Goal: Transaction & Acquisition: Book appointment/travel/reservation

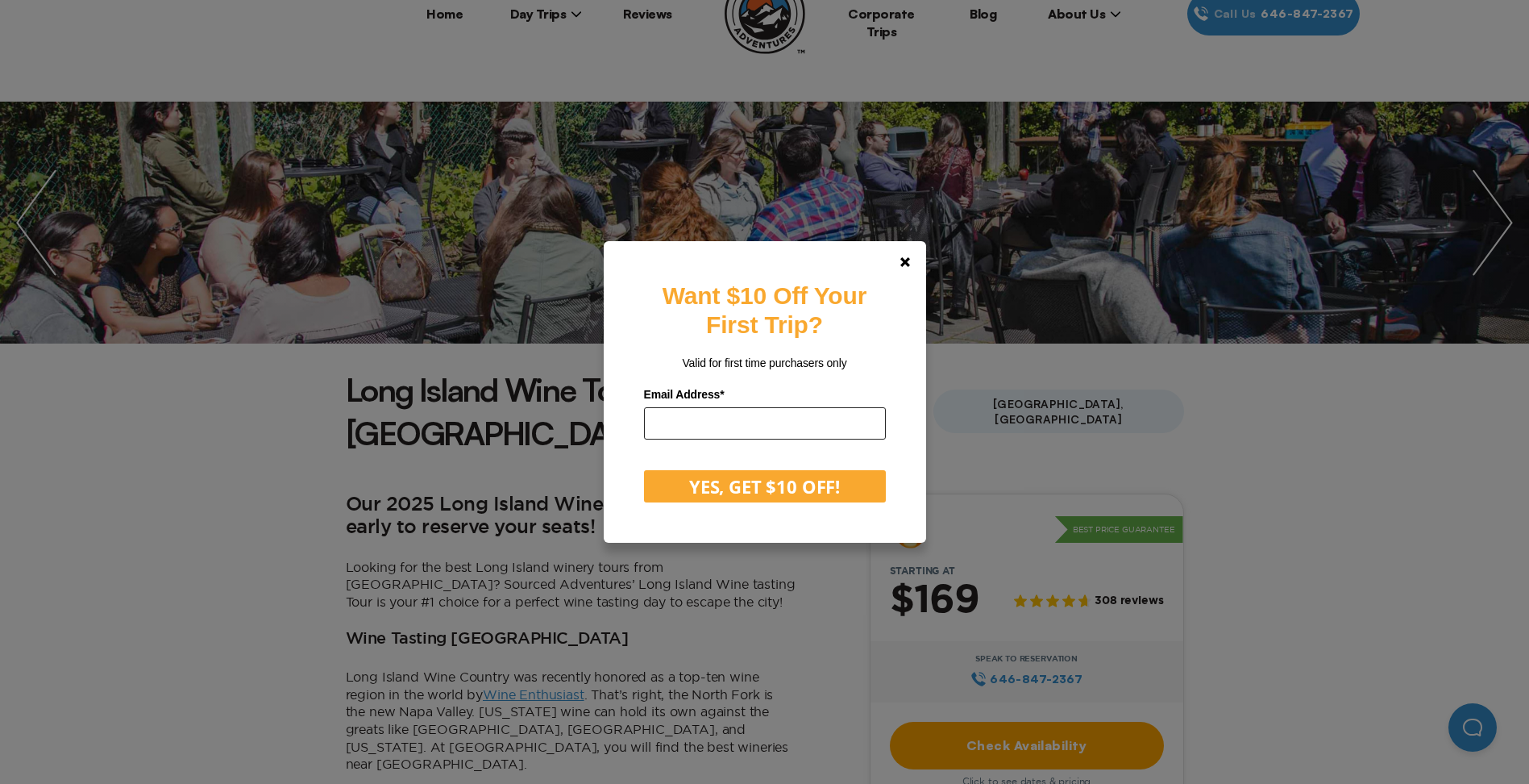
click at [761, 416] on input "email" at bounding box center [764, 423] width 242 height 32
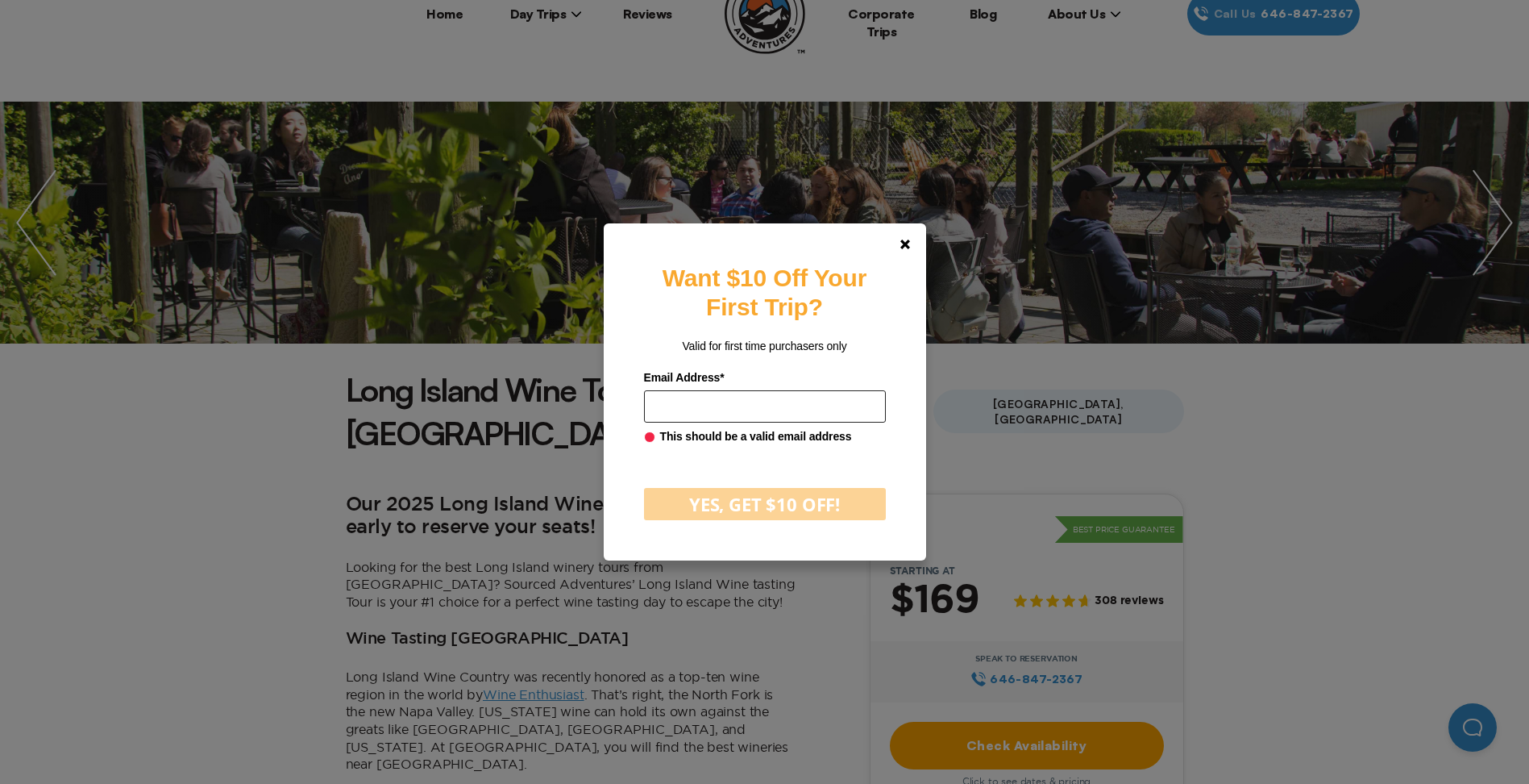
click at [808, 408] on input "email" at bounding box center [764, 406] width 242 height 32
type input "**********"
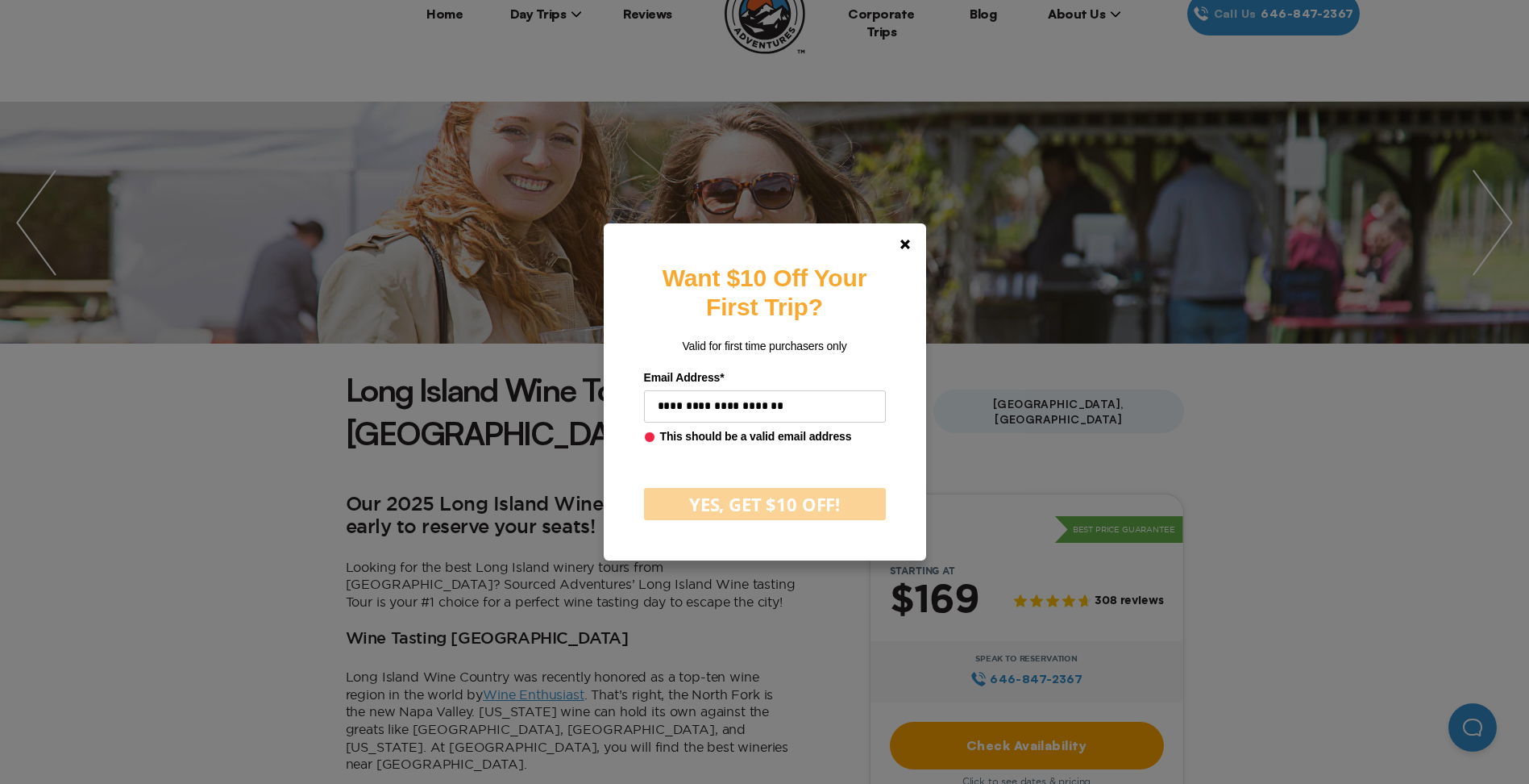
click at [768, 508] on div "**********" at bounding box center [765, 391] width 322 height 336
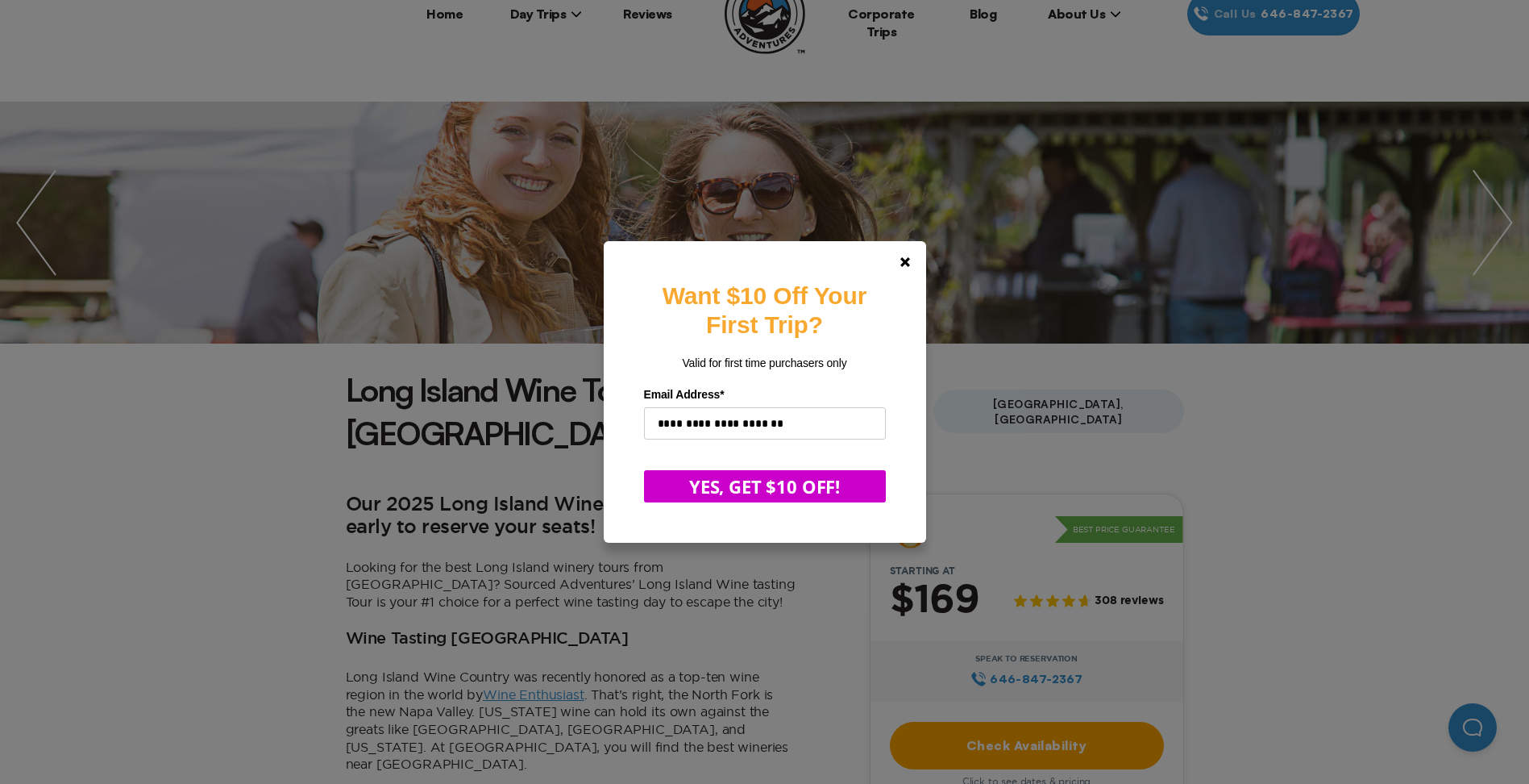
click at [768, 488] on button "YES, GET $10 OFF!" at bounding box center [764, 486] width 242 height 32
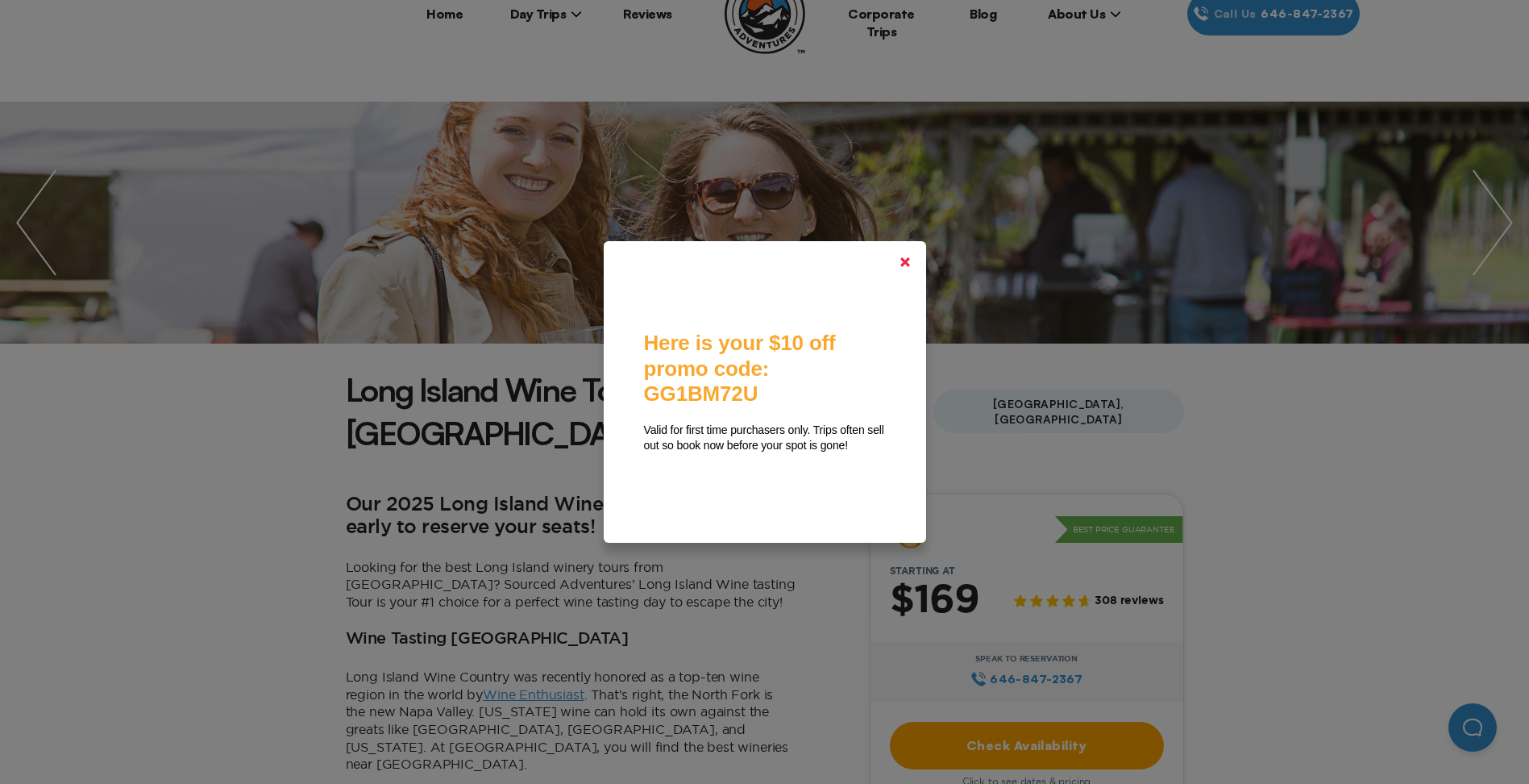
click at [908, 262] on icon at bounding box center [904, 261] width 10 height 10
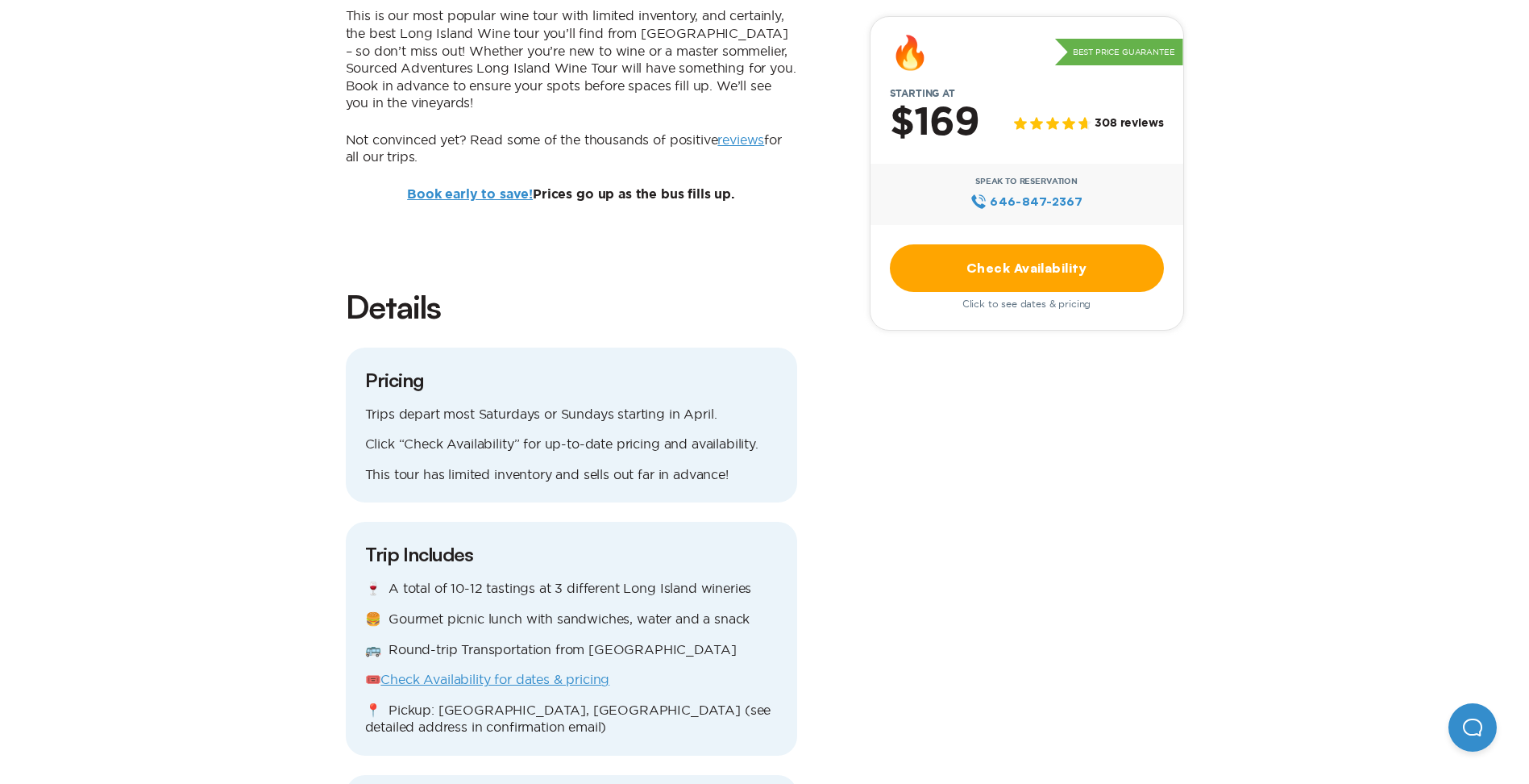
scroll to position [1290, 0]
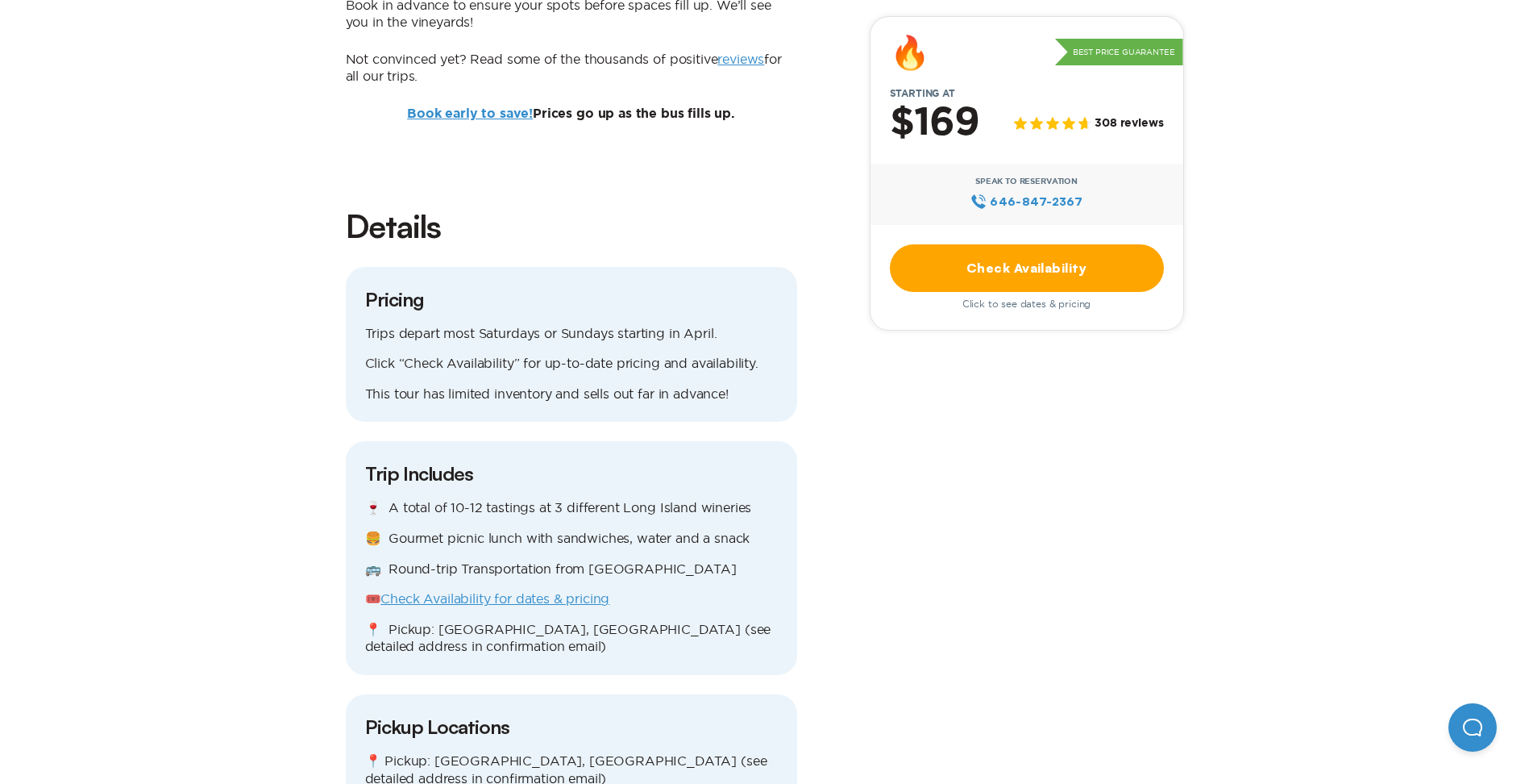
click at [557, 591] on link "Check Availability for dates & pricing" at bounding box center [495, 598] width 229 height 14
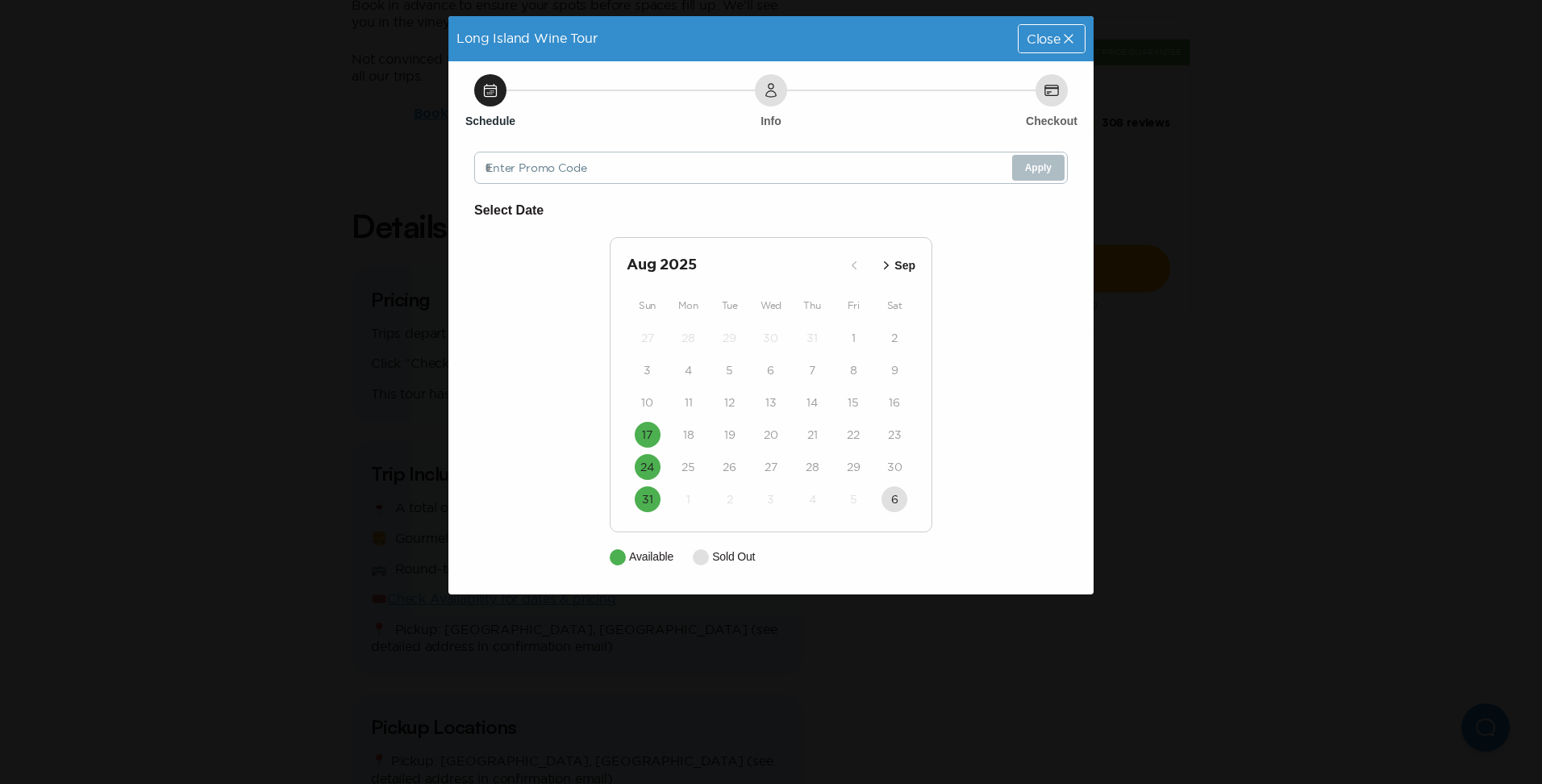
click at [892, 267] on icon "button" at bounding box center [886, 265] width 16 height 16
click at [892, 267] on icon "button" at bounding box center [889, 265] width 16 height 16
click at [892, 267] on icon "button" at bounding box center [886, 265] width 16 height 16
click at [1066, 40] on icon at bounding box center [1069, 39] width 16 height 16
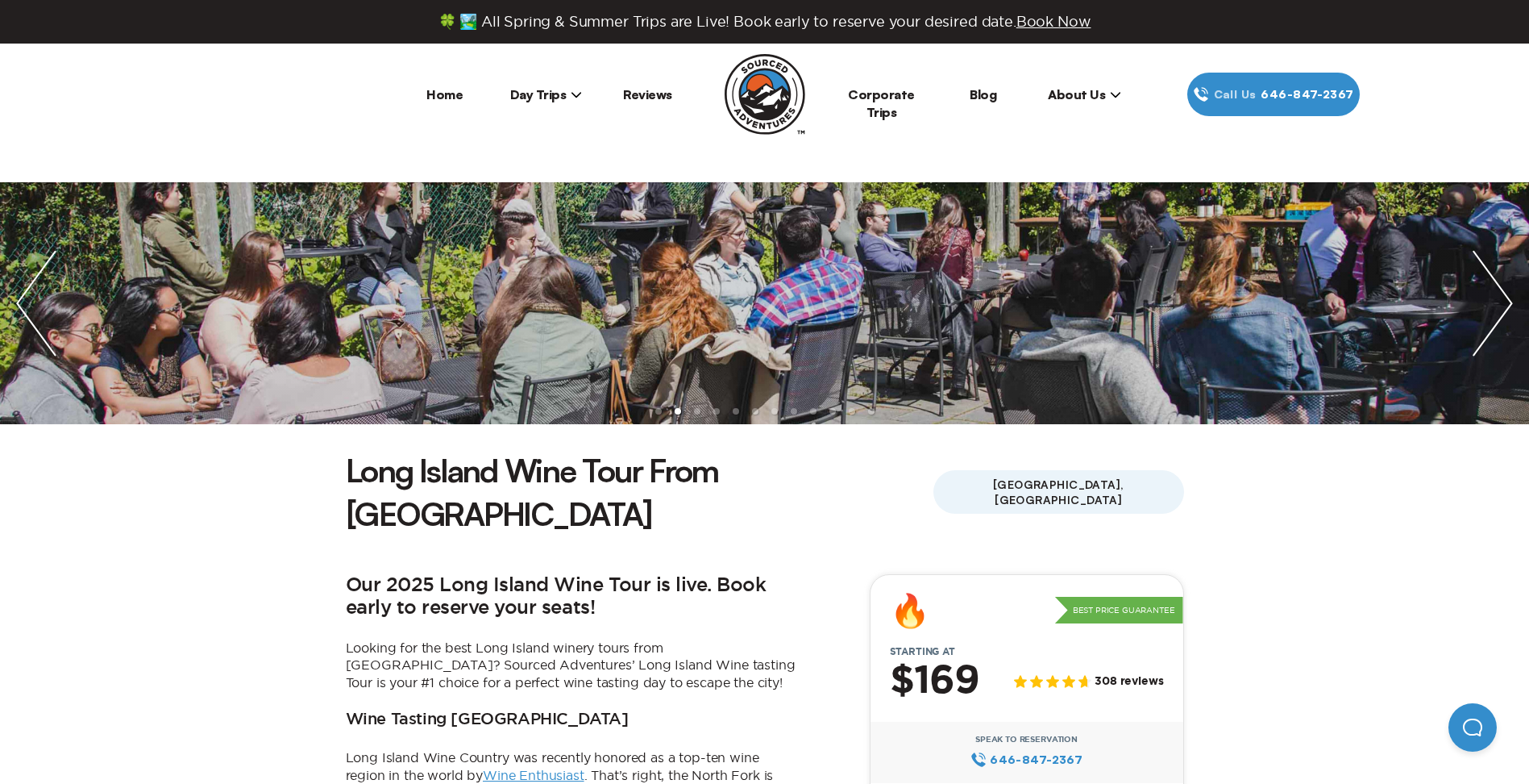
click at [1501, 306] on img "next slide / item" at bounding box center [1493, 303] width 73 height 242
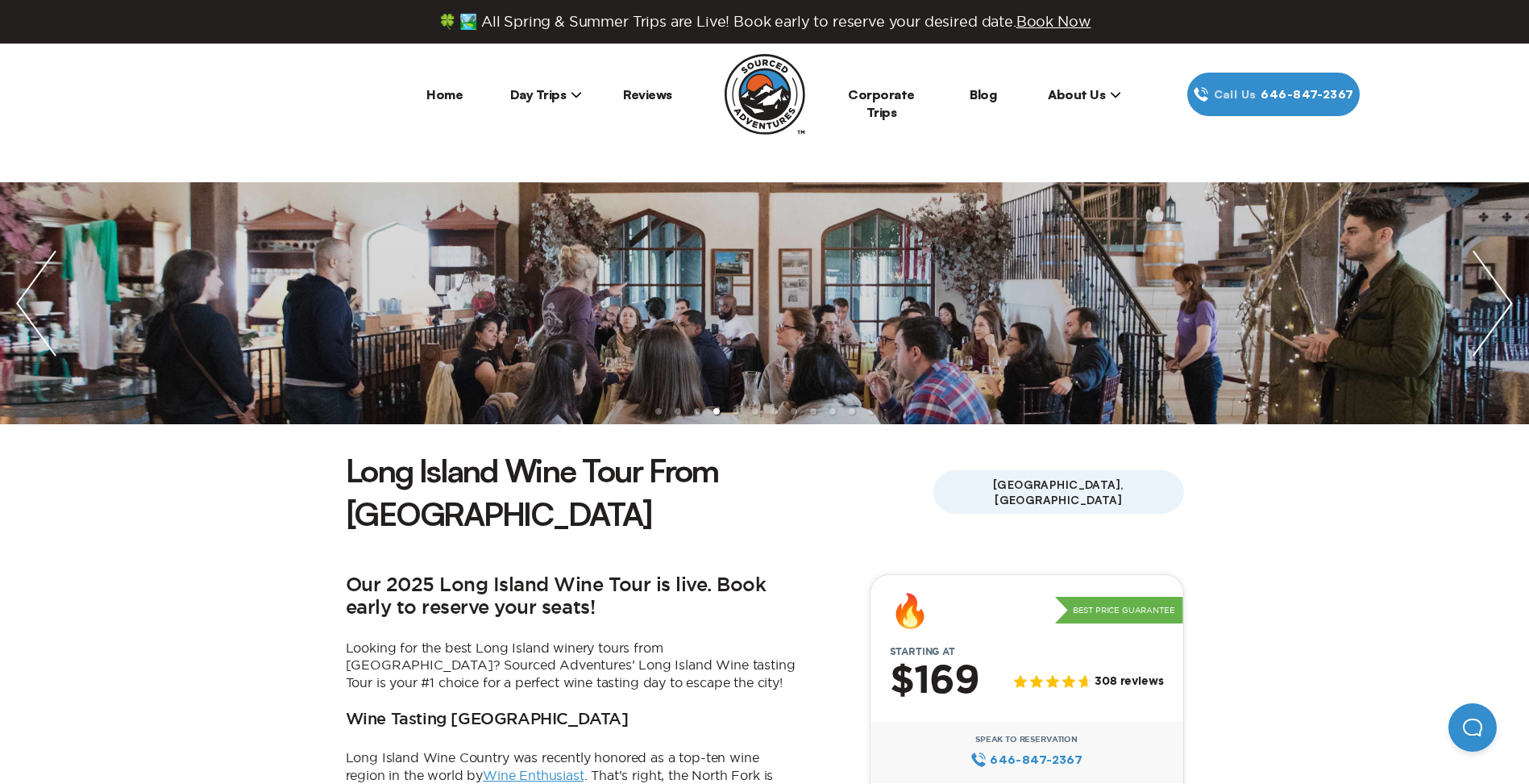
click at [1501, 306] on img "next slide / item" at bounding box center [1493, 303] width 73 height 242
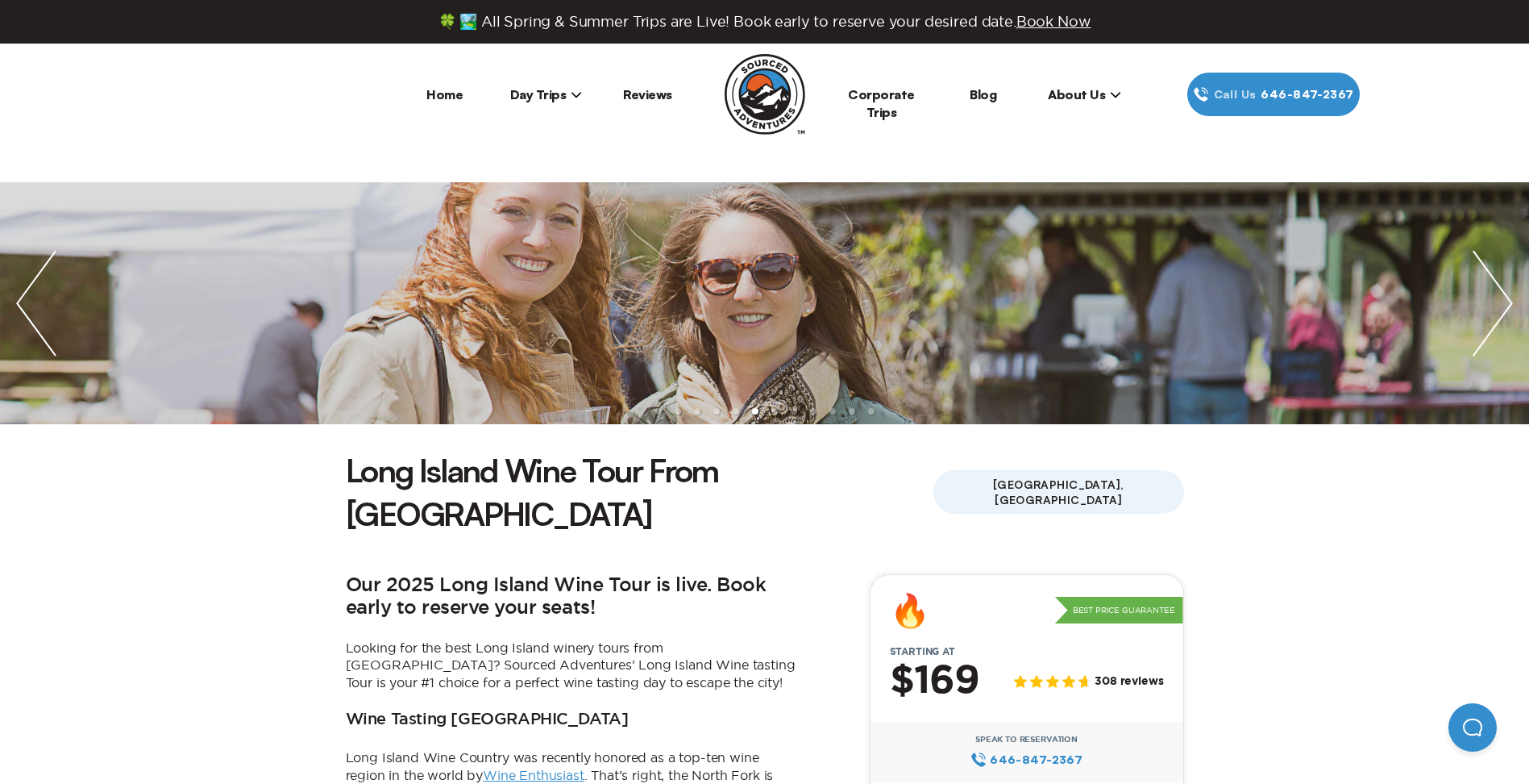
click at [1501, 306] on img "next slide / item" at bounding box center [1493, 303] width 73 height 242
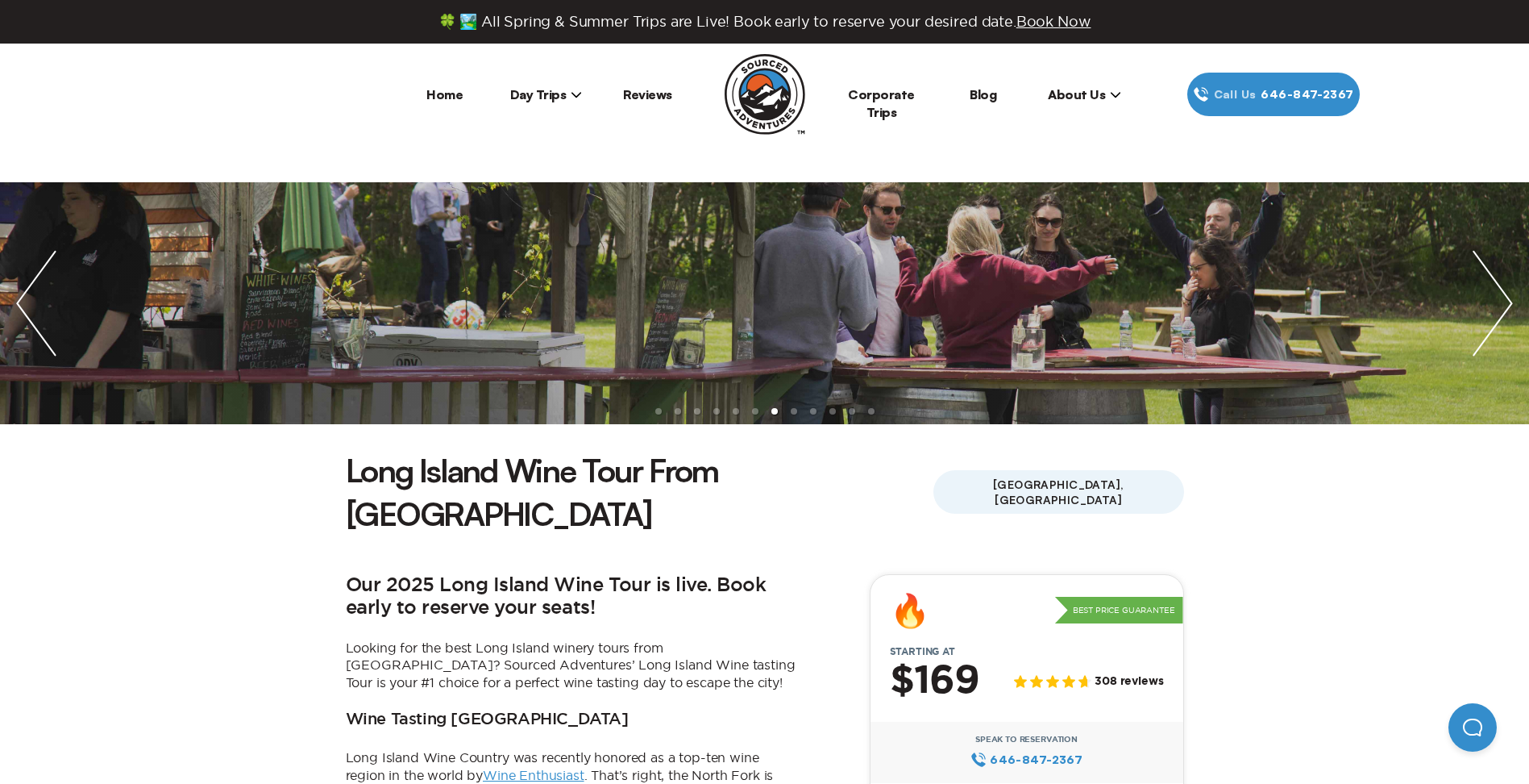
click at [18, 309] on img "previous slide / item" at bounding box center [36, 303] width 73 height 242
click at [1489, 291] on img "next slide / item" at bounding box center [1493, 303] width 73 height 242
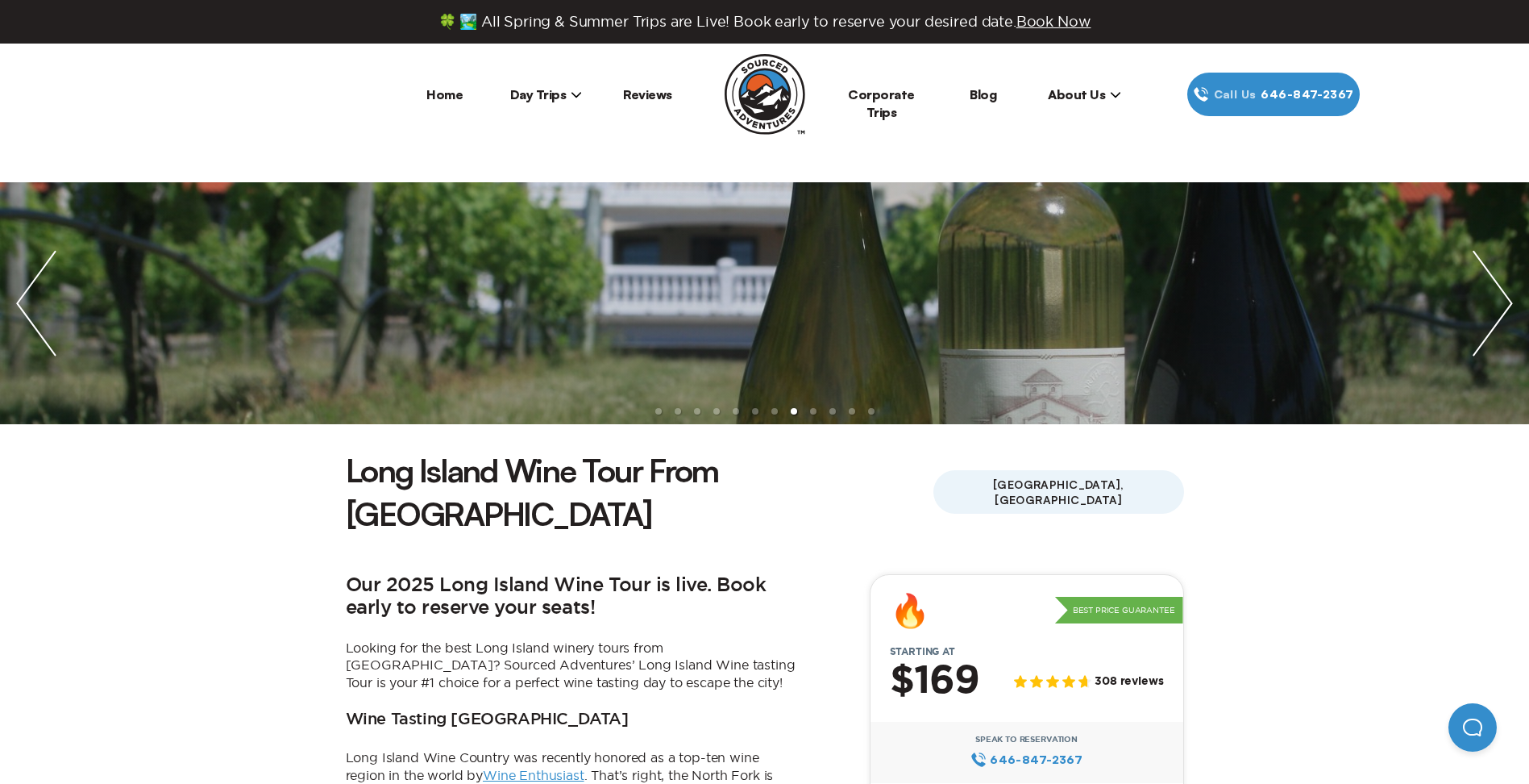
click at [1489, 291] on img "next slide / item" at bounding box center [1493, 303] width 73 height 242
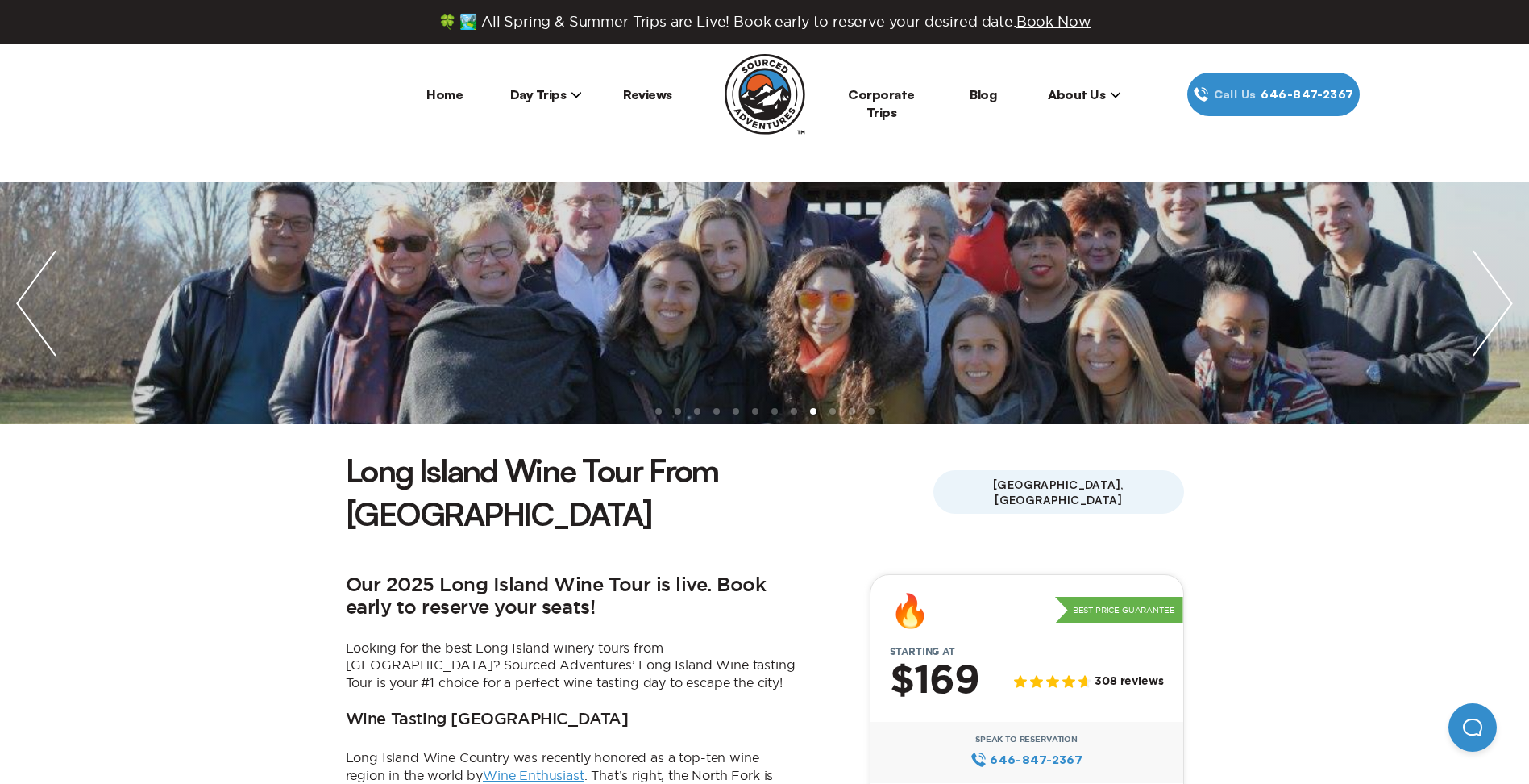
click at [1489, 291] on img "next slide / item" at bounding box center [1493, 303] width 73 height 242
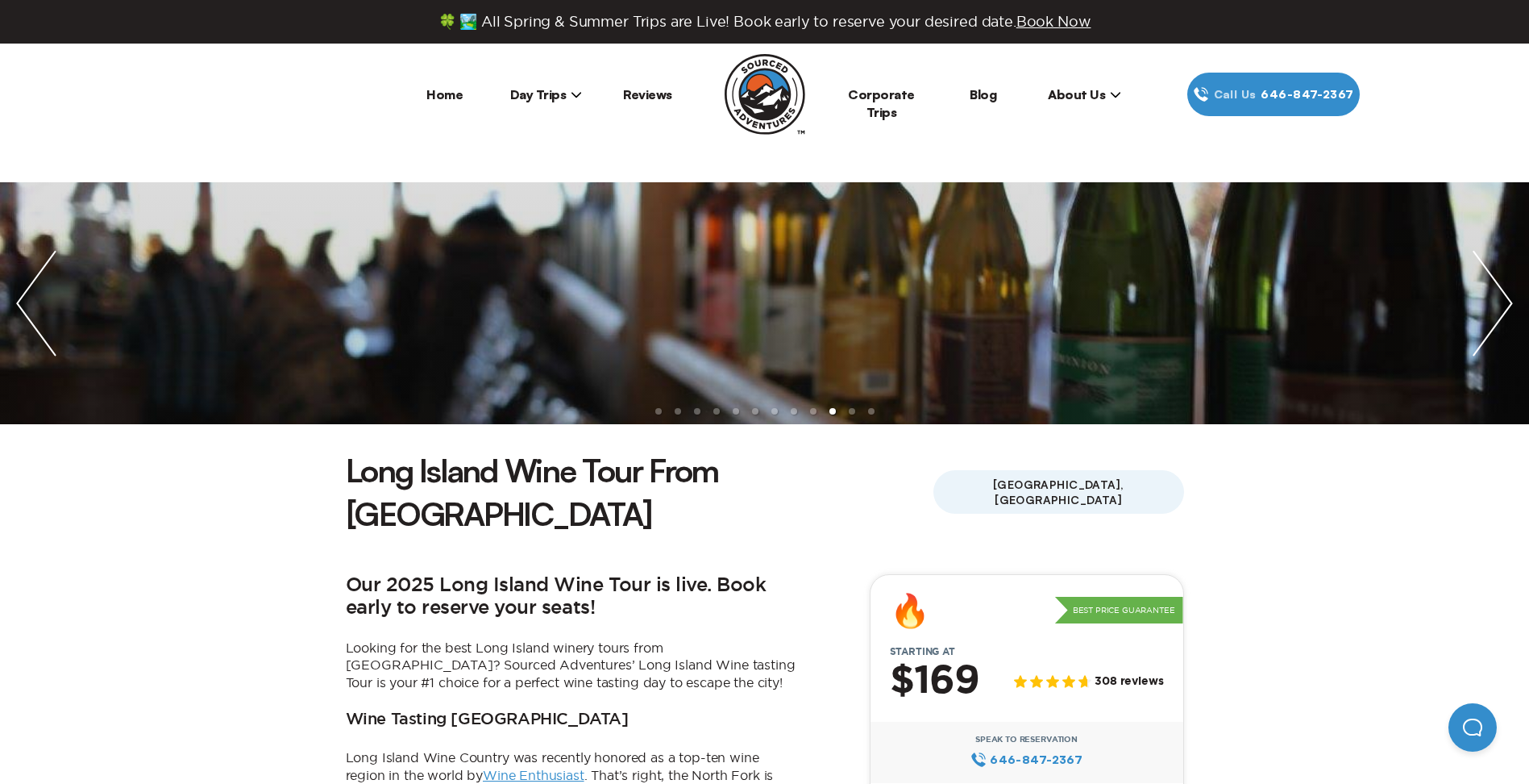
click at [1489, 291] on img "next slide / item" at bounding box center [1493, 303] width 73 height 242
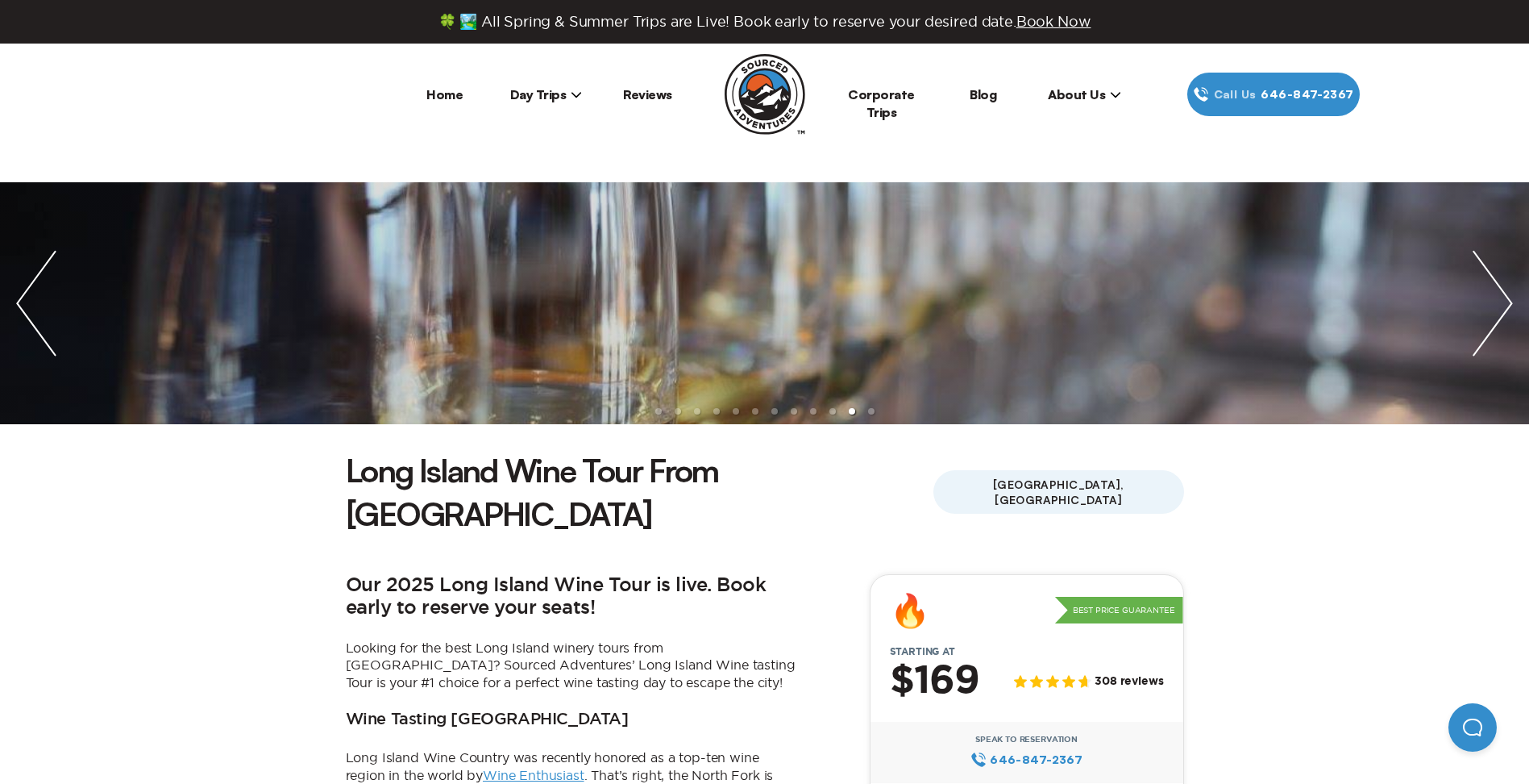
click at [1489, 291] on img "next slide / item" at bounding box center [1493, 303] width 73 height 242
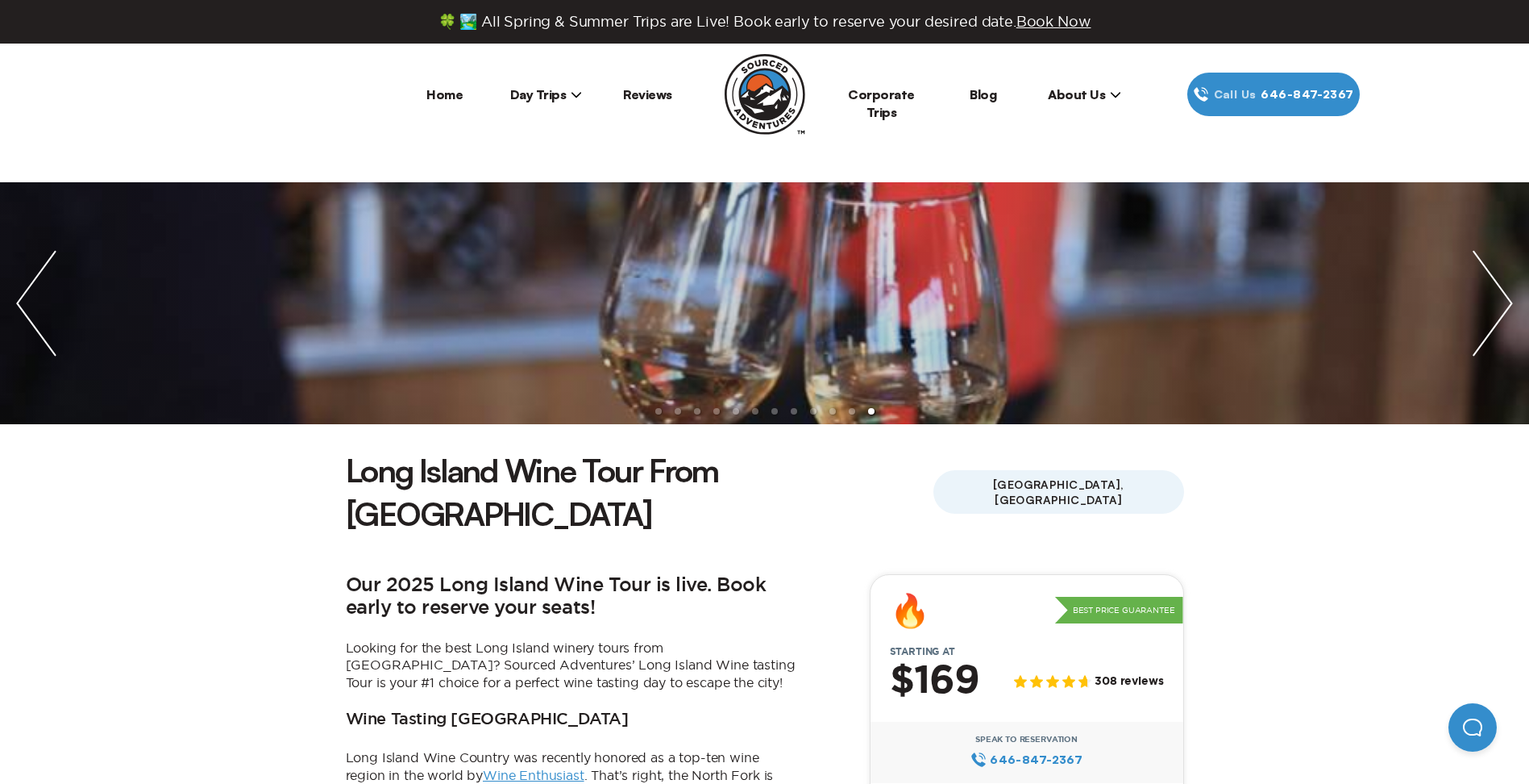
click at [1489, 291] on img "next slide / item" at bounding box center [1493, 303] width 73 height 242
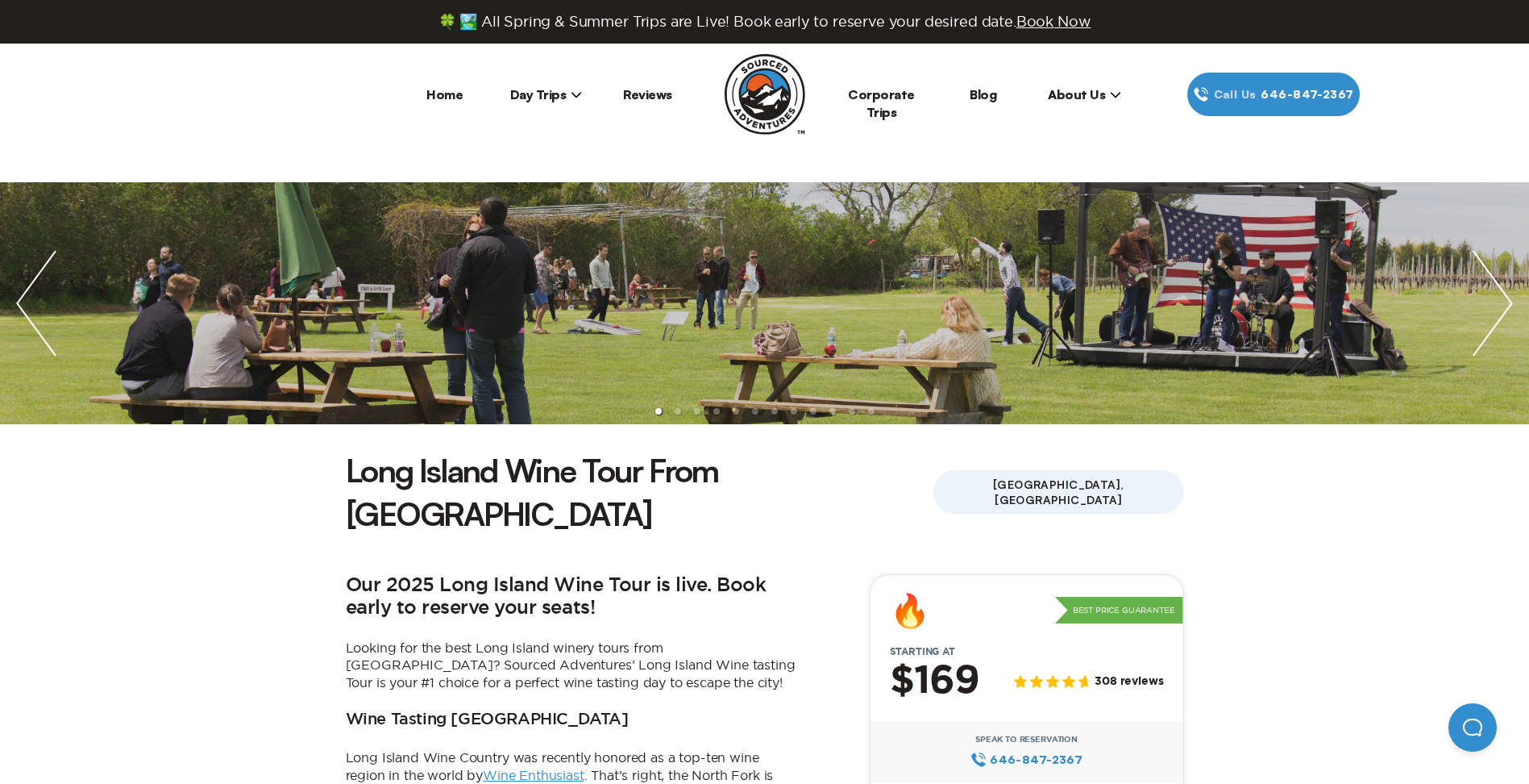
click at [1496, 298] on img "next slide / item" at bounding box center [1493, 303] width 73 height 242
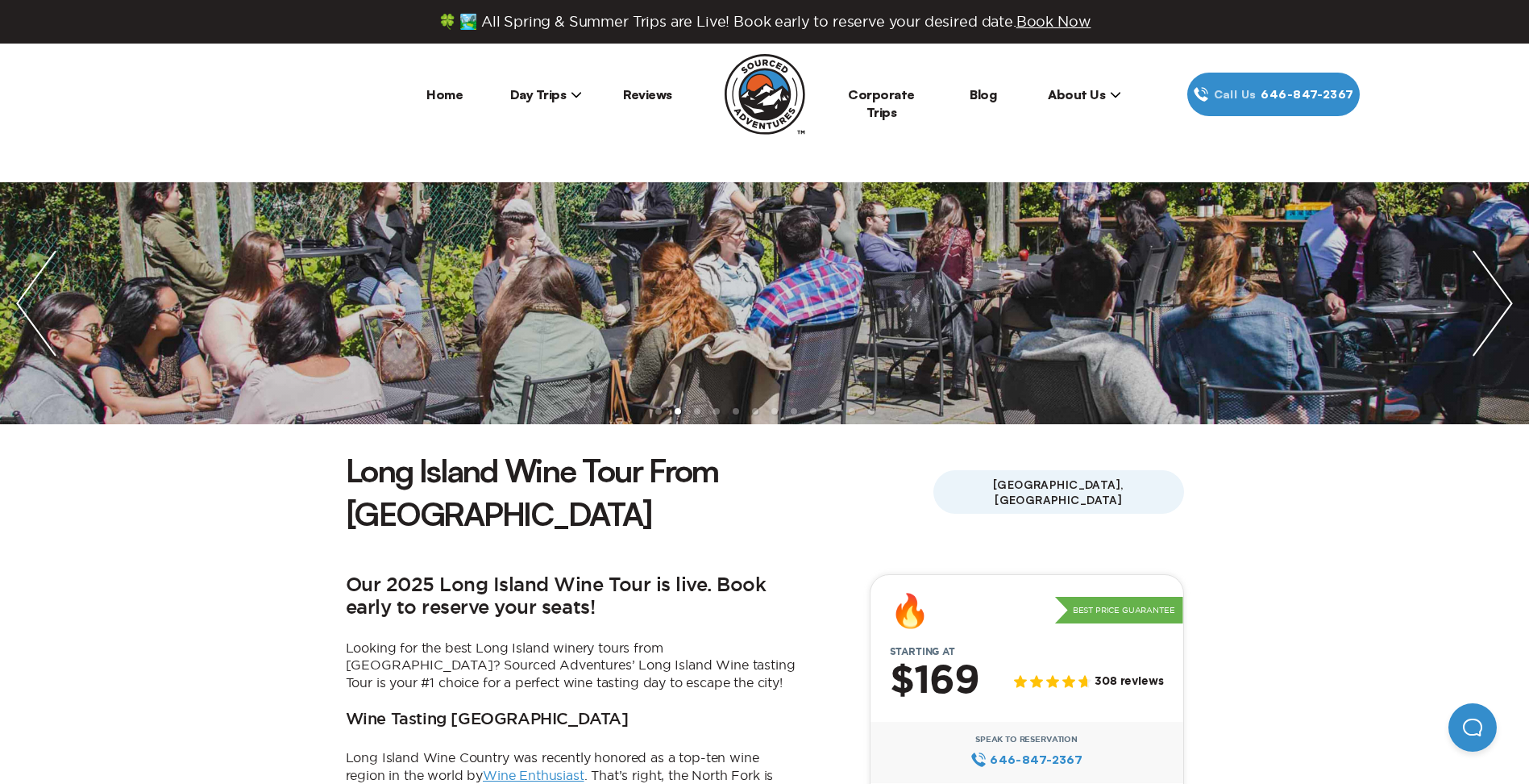
click at [1496, 298] on img "next slide / item" at bounding box center [1493, 303] width 73 height 242
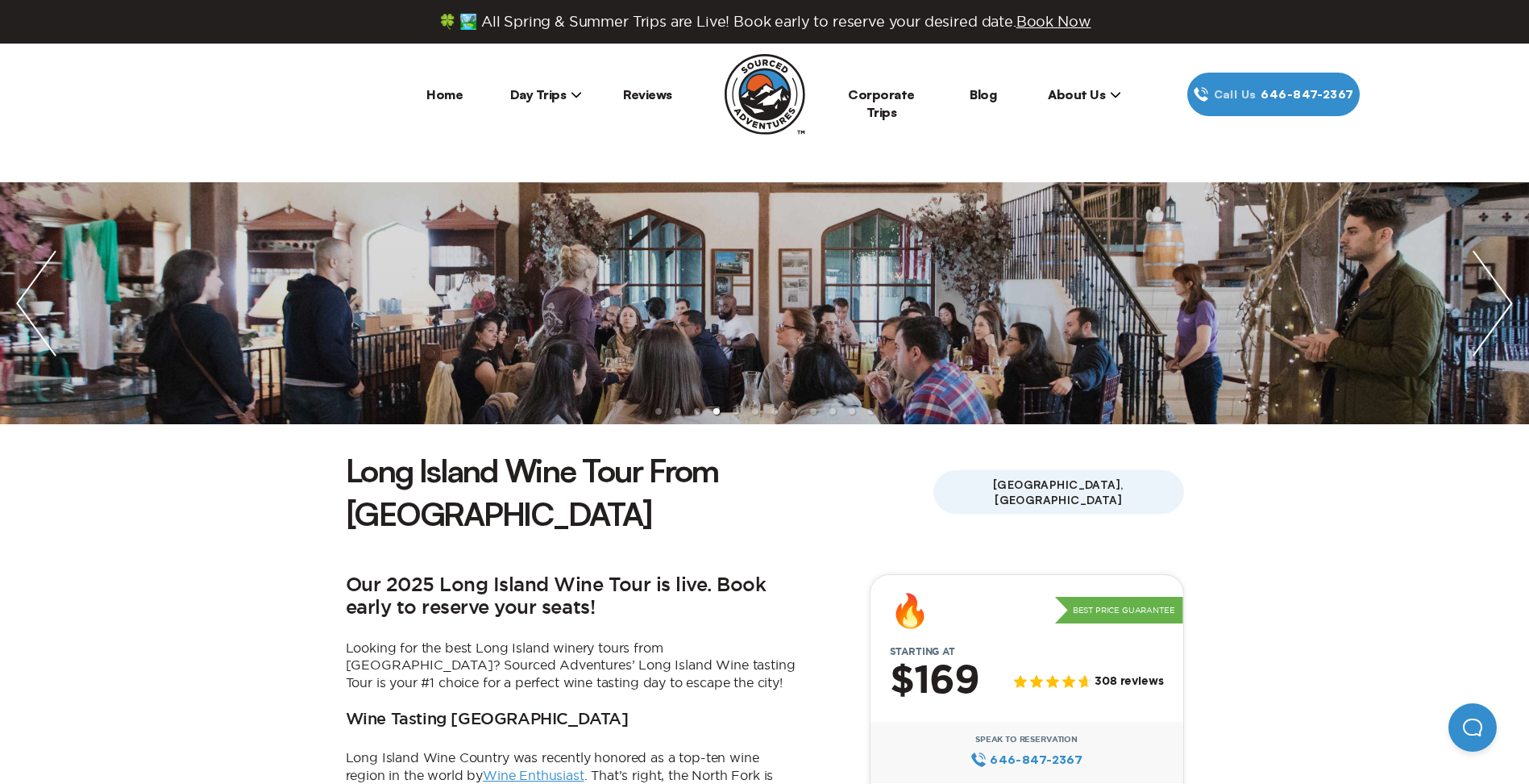
click at [1496, 298] on img "next slide / item" at bounding box center [1493, 303] width 73 height 242
